Goal: Information Seeking & Learning: Learn about a topic

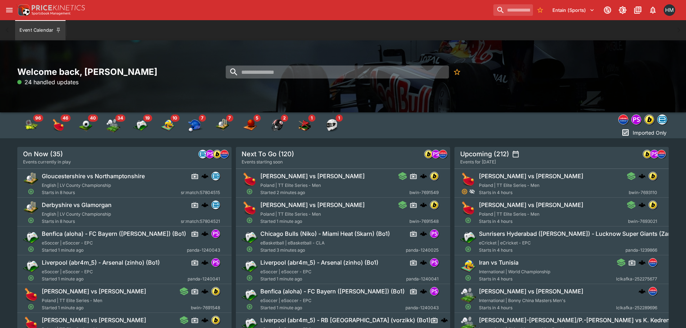
click at [276, 76] on input "search" at bounding box center [337, 72] width 223 height 13
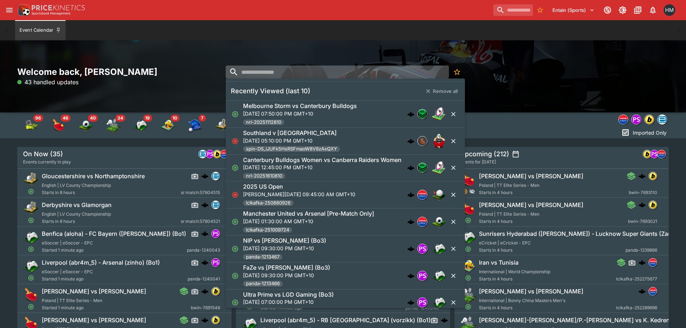
paste input "*******"
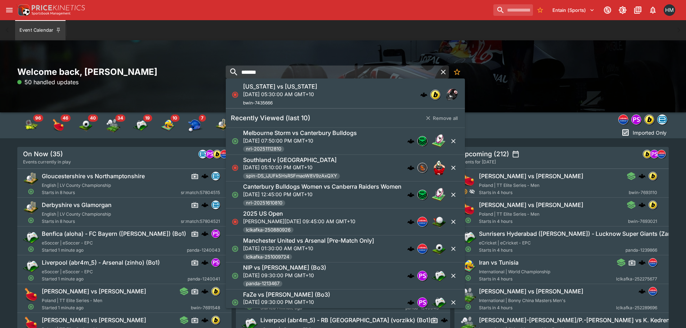
type input "*******"
click at [289, 83] on h6 "[US_STATE] vs [US_STATE]" at bounding box center [280, 87] width 74 height 8
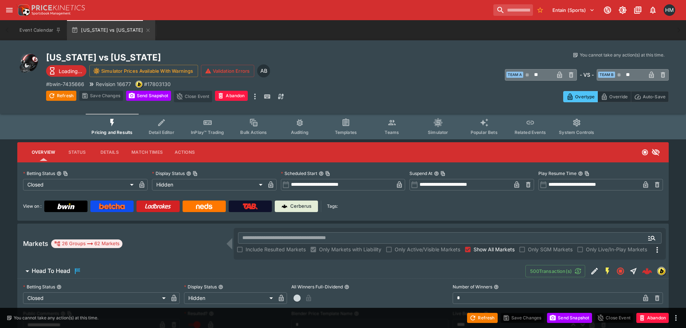
click at [385, 125] on button "Teams" at bounding box center [392, 127] width 46 height 26
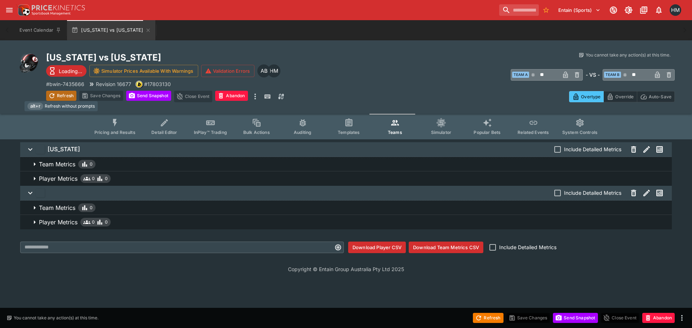
click at [66, 96] on button "Refresh" at bounding box center [61, 96] width 30 height 10
click at [49, 219] on p "Player Metrics" at bounding box center [58, 222] width 39 height 9
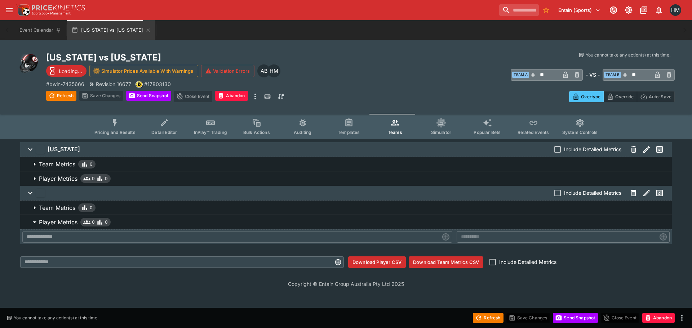
click at [52, 183] on button "Player Metrics 0 0" at bounding box center [345, 178] width 651 height 14
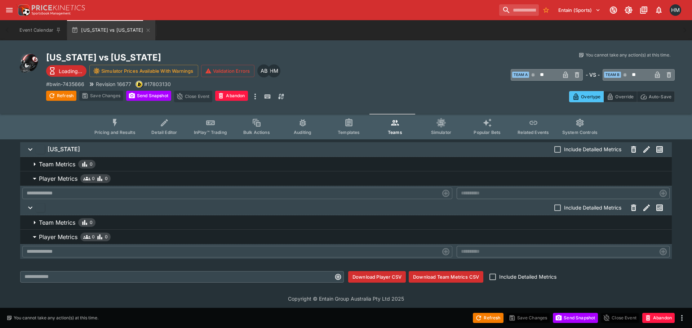
click at [50, 168] on p "Team Metrics" at bounding box center [57, 164] width 36 height 9
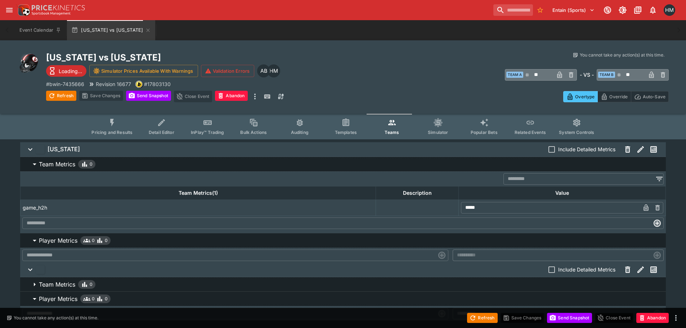
click at [55, 167] on p "Team Metrics" at bounding box center [57, 164] width 36 height 9
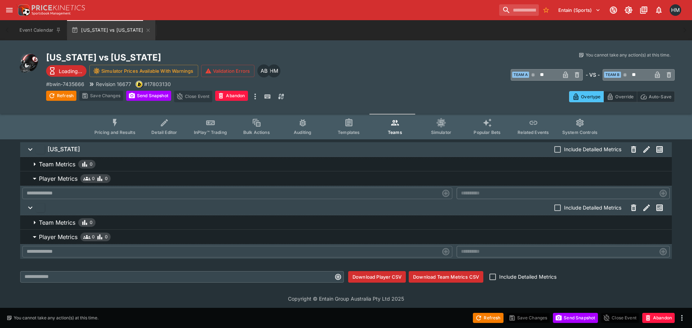
click at [40, 209] on div "button" at bounding box center [40, 207] width 9 height 9
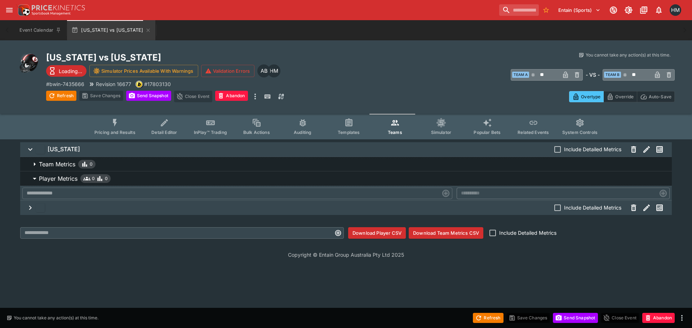
drag, startPoint x: 63, startPoint y: 208, endPoint x: 24, endPoint y: 209, distance: 39.3
click at [24, 209] on button "Include Detailed Metrics" at bounding box center [345, 208] width 651 height 14
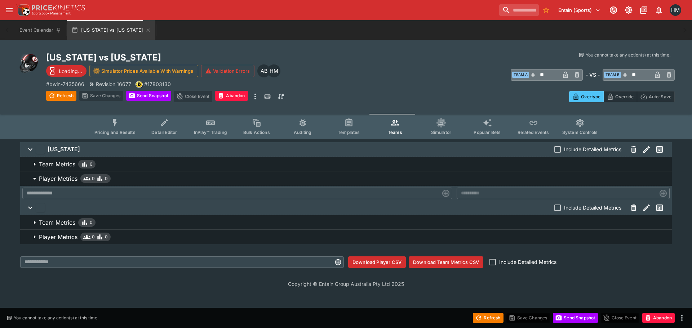
drag, startPoint x: 45, startPoint y: 206, endPoint x: 41, endPoint y: 207, distance: 3.7
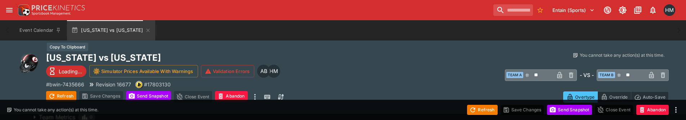
scroll to position [108, 0]
